Goal: Browse casually

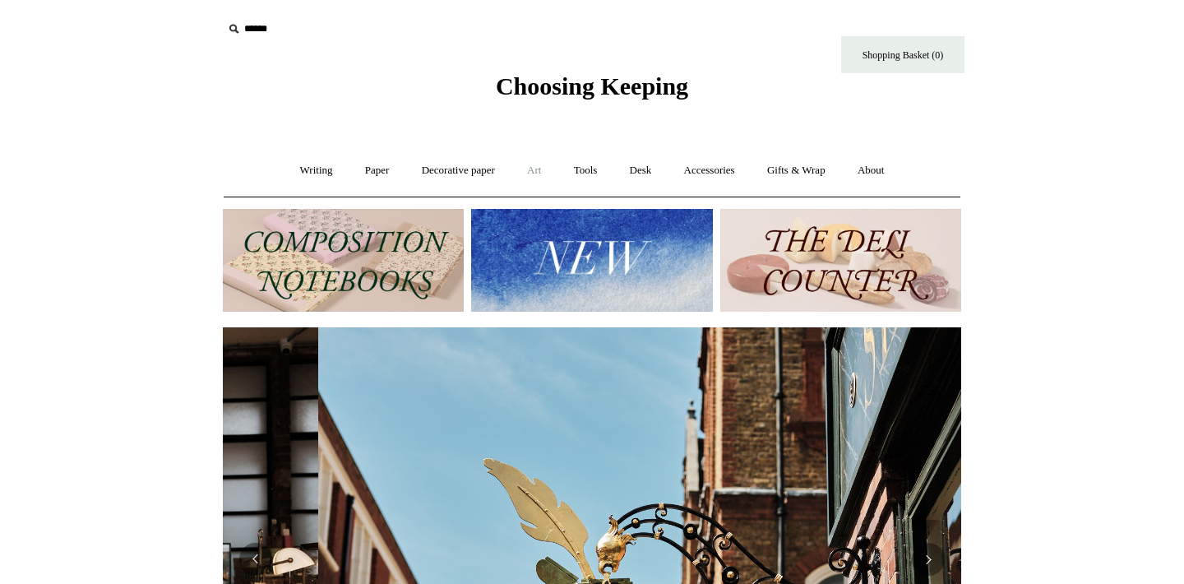
scroll to position [0, 738]
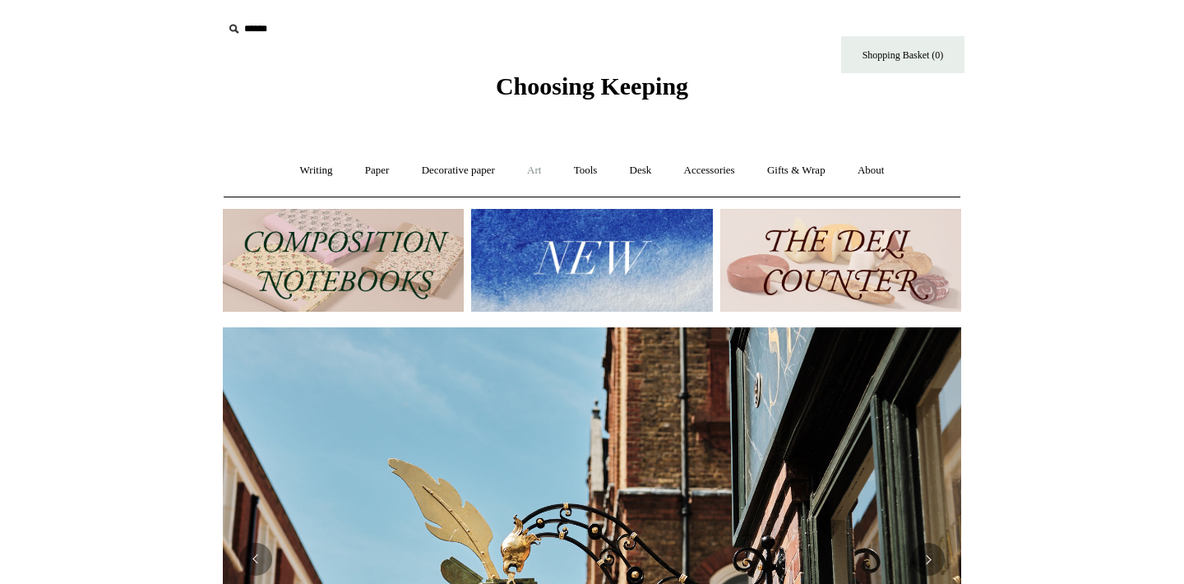
click at [519, 175] on link "Art +" at bounding box center [534, 171] width 44 height 44
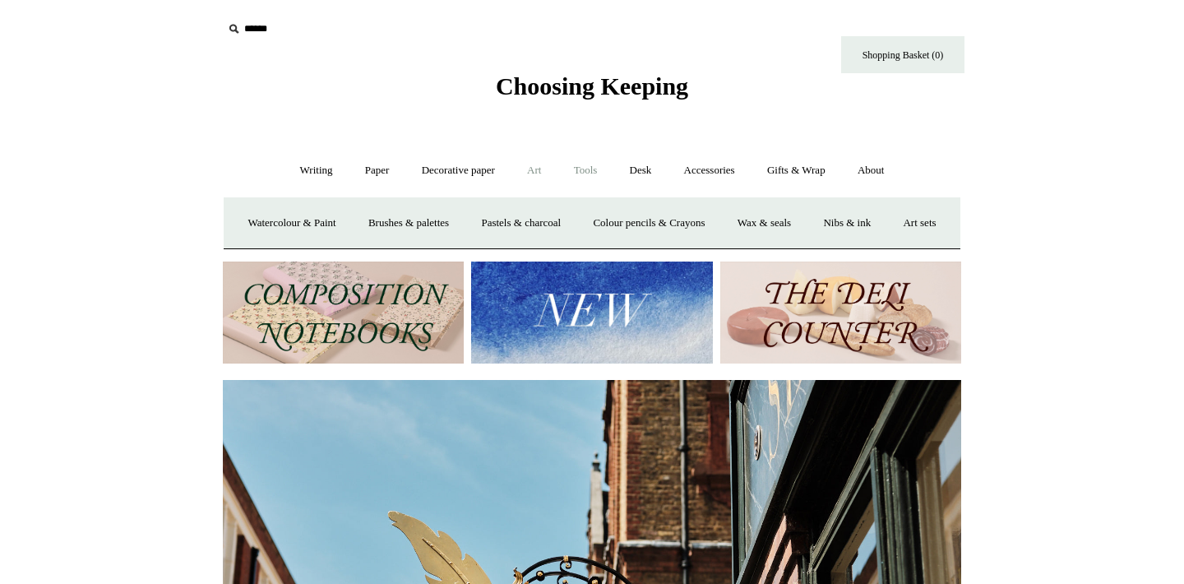
click at [592, 170] on link "Tools +" at bounding box center [585, 171] width 53 height 44
click at [646, 173] on link "Desk +" at bounding box center [641, 171] width 52 height 44
click at [710, 173] on link "Accessories +" at bounding box center [709, 171] width 81 height 44
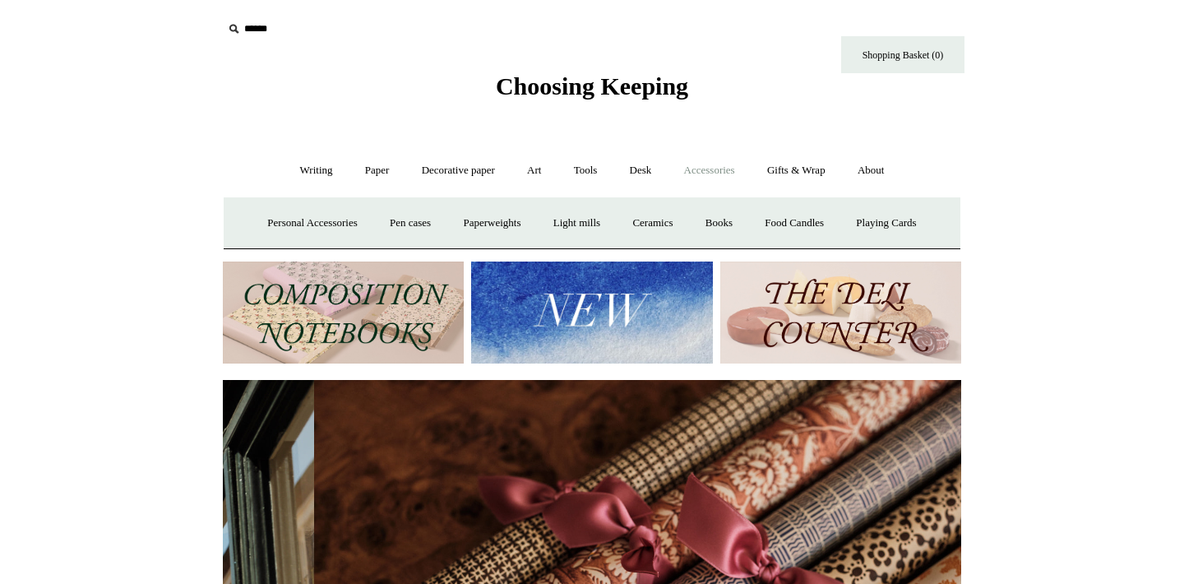
scroll to position [0, 1476]
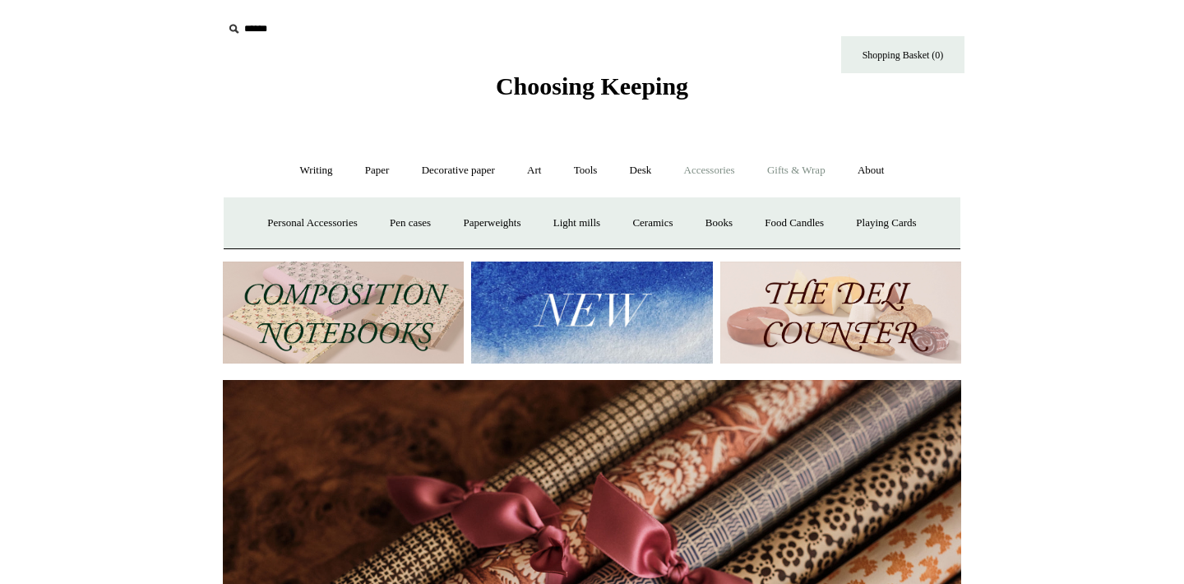
click at [793, 182] on link "Gifts & Wrap +" at bounding box center [796, 171] width 88 height 44
click at [374, 173] on link "Paper +" at bounding box center [377, 171] width 54 height 44
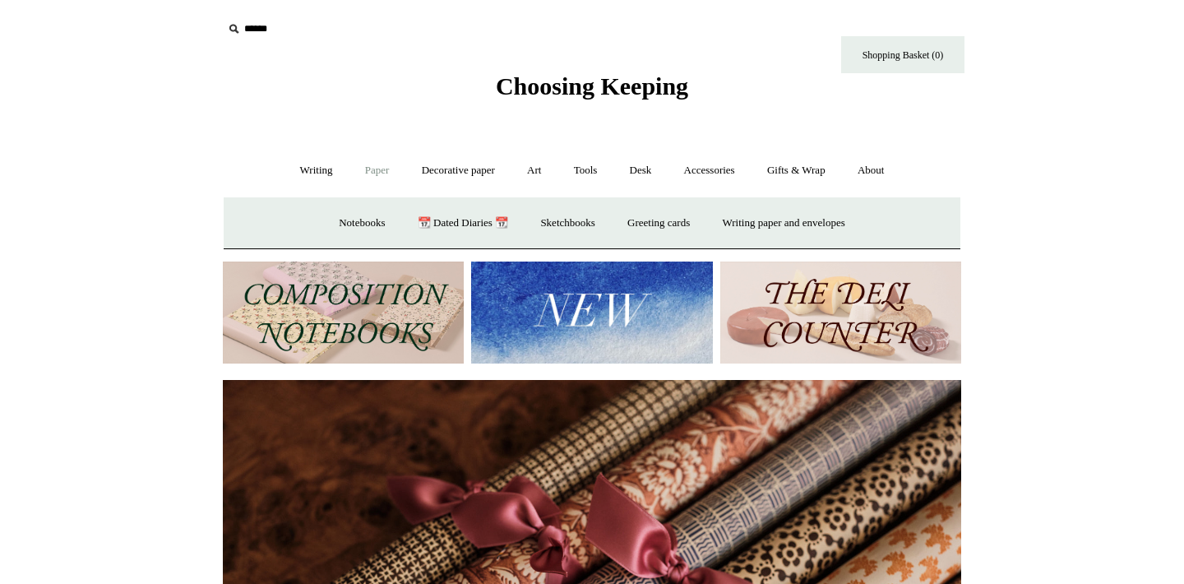
click at [320, 303] on img at bounding box center [343, 312] width 241 height 103
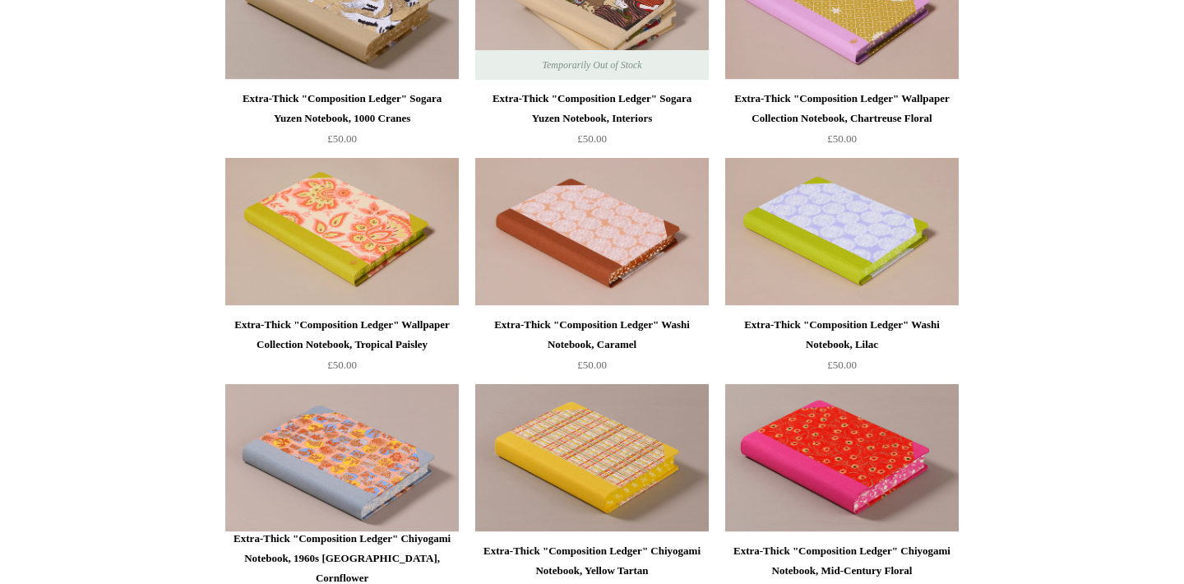
scroll to position [2133, 0]
